Goal: Information Seeking & Learning: Learn about a topic

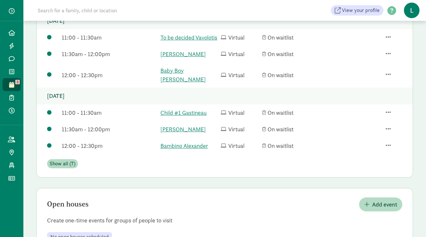
scroll to position [232, 0]
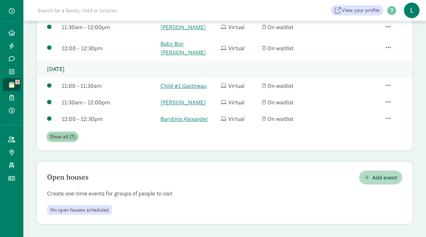
click at [68, 139] on span "Show all (7)" at bounding box center [63, 137] width 26 height 8
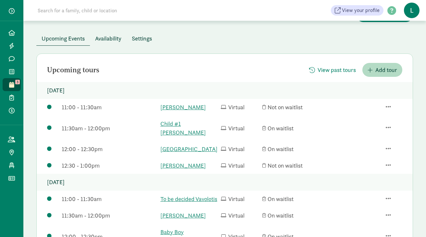
scroll to position [0, 0]
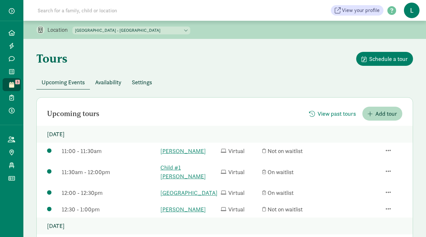
click at [115, 83] on span "Availability" at bounding box center [108, 82] width 26 height 9
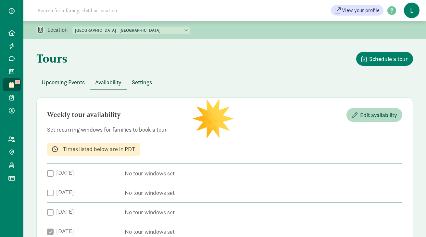
checkbox input "true"
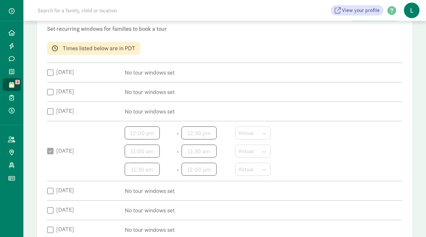
scroll to position [6, 0]
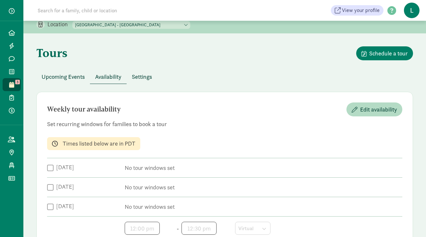
click at [62, 7] on input at bounding box center [125, 10] width 182 height 13
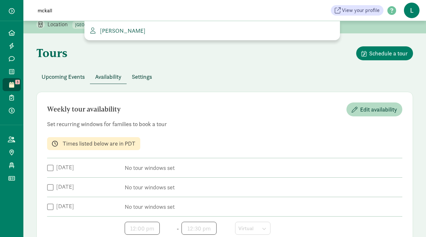
type input "mckall"
click at [122, 31] on span "alexa McKallor" at bounding box center [121, 30] width 48 height 7
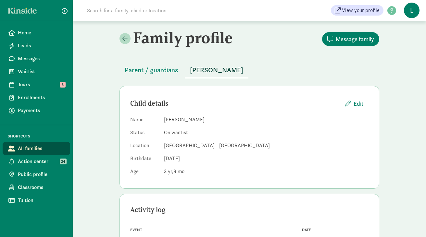
scroll to position [39, 0]
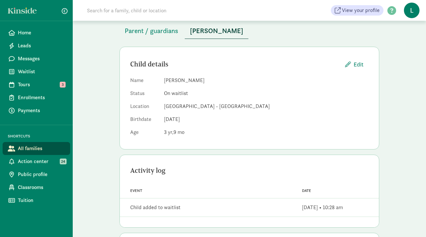
click at [95, 11] on input at bounding box center [174, 10] width 182 height 13
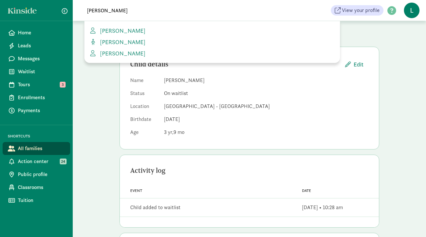
type input "barnett"
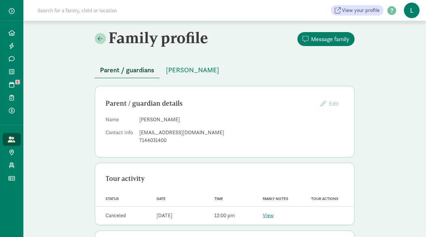
scroll to position [22, 0]
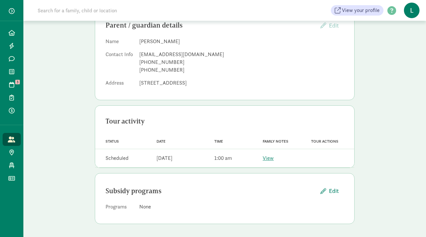
scroll to position [35, 0]
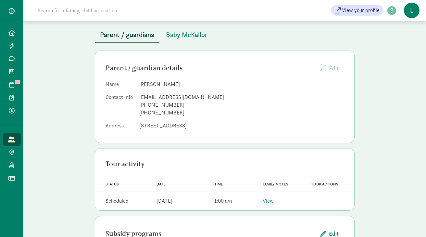
drag, startPoint x: 171, startPoint y: 84, endPoint x: 139, endPoint y: 86, distance: 31.5
click at [139, 86] on dd "[PERSON_NAME]" at bounding box center [241, 84] width 204 height 8
copy dd "[PERSON_NAME]"
click at [187, 38] on span "Baby McKallor" at bounding box center [187, 35] width 42 height 10
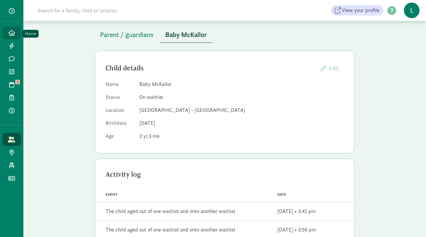
click at [17, 35] on link "Home" at bounding box center [12, 32] width 18 height 13
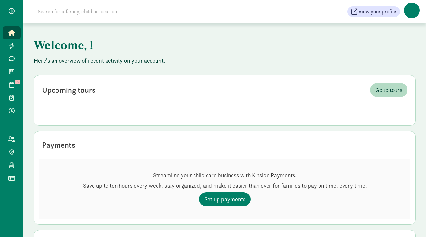
click at [88, 13] on input at bounding box center [125, 11] width 182 height 13
paste input "Barrett Anderson"
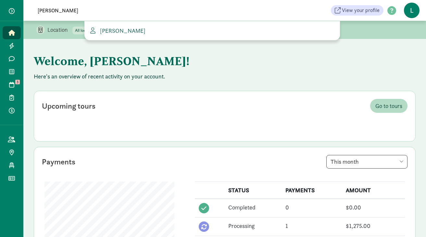
type input "Barrett Anderson"
click at [112, 29] on span "Barrett Anderson" at bounding box center [121, 30] width 48 height 7
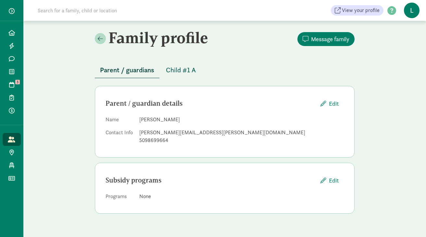
click at [178, 68] on span "Child #1 A" at bounding box center [181, 70] width 30 height 10
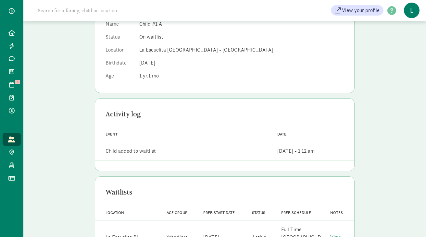
scroll to position [119, 0]
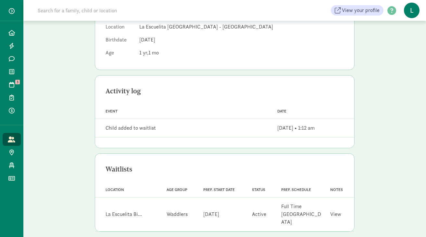
click at [333, 211] on link "View" at bounding box center [335, 214] width 11 height 7
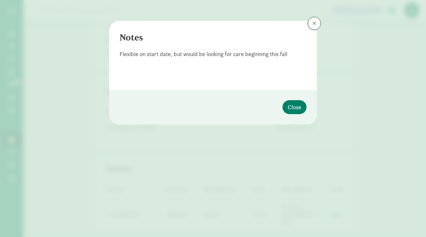
click at [313, 26] on button at bounding box center [314, 23] width 13 height 13
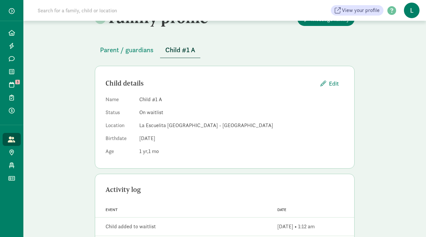
scroll to position [0, 0]
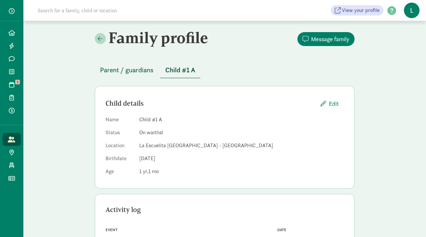
click at [139, 68] on span "Parent / guardians" at bounding box center [127, 70] width 54 height 10
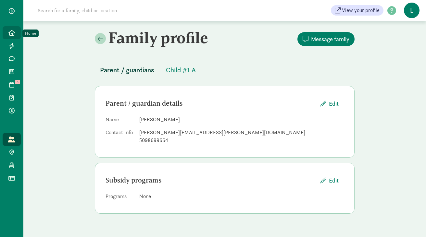
click at [8, 32] on span at bounding box center [11, 33] width 7 height 6
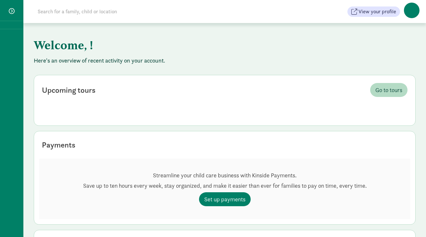
click at [53, 12] on input at bounding box center [125, 11] width 182 height 13
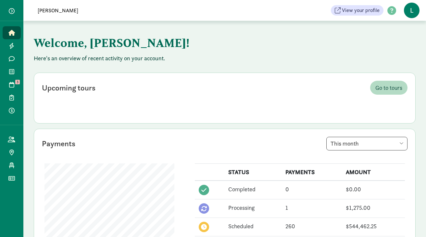
type input "[PERSON_NAME]"
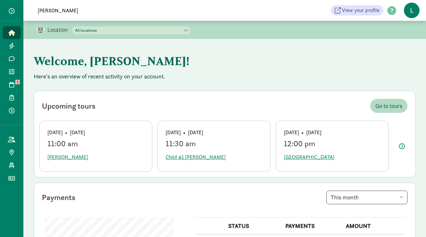
click at [76, 9] on input "[PERSON_NAME]" at bounding box center [125, 10] width 182 height 13
click at [12, 32] on icon at bounding box center [11, 33] width 6 height 6
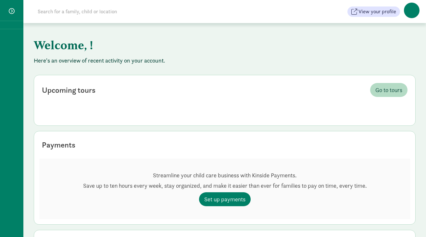
click at [76, 12] on input at bounding box center [125, 11] width 182 height 13
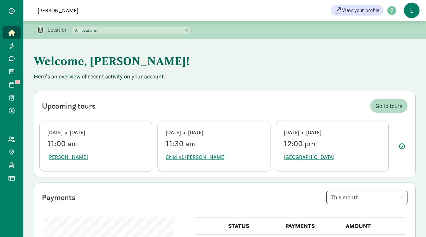
drag, startPoint x: 79, startPoint y: 10, endPoint x: -4, endPoint y: 6, distance: 83.1
drag, startPoint x: 57, startPoint y: 10, endPoint x: -20, endPoint y: 10, distance: 77.2
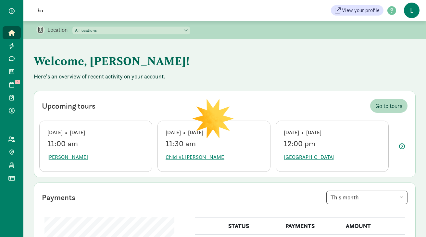
type input "ho"
